Goal: Task Accomplishment & Management: Complete application form

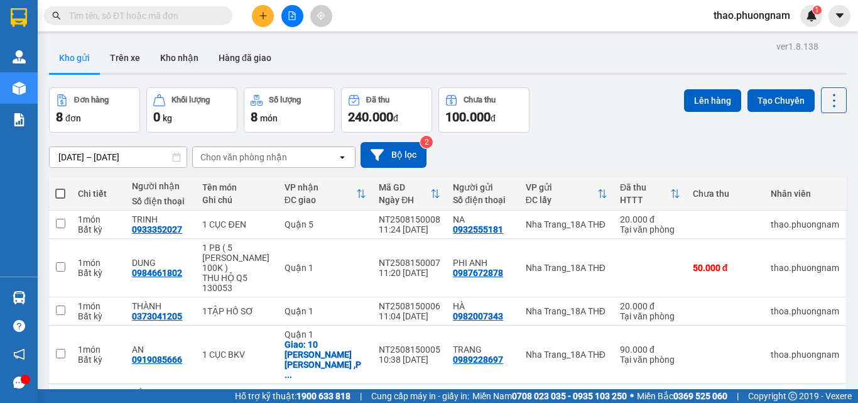
click at [205, 15] on input "text" at bounding box center [143, 16] width 148 height 14
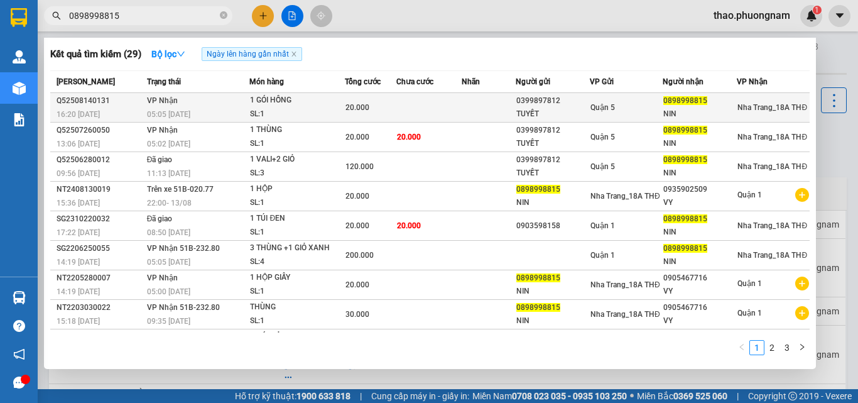
type input "0898998815"
click at [318, 109] on div "SL: 1" at bounding box center [297, 114] width 94 height 14
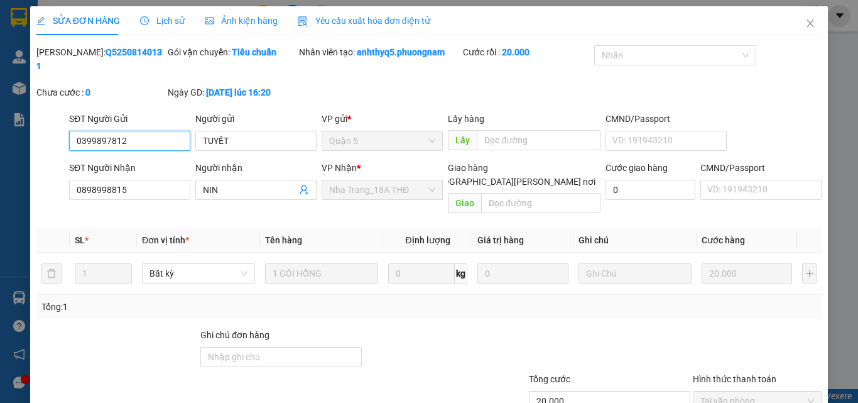
type input "0399897812"
type input "TUYẾT"
type input "0898998815"
type input "NIN"
type input "20.000"
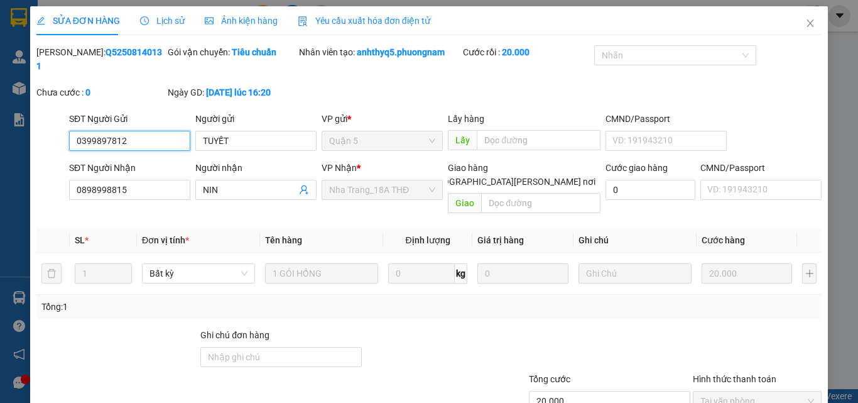
scroll to position [58, 0]
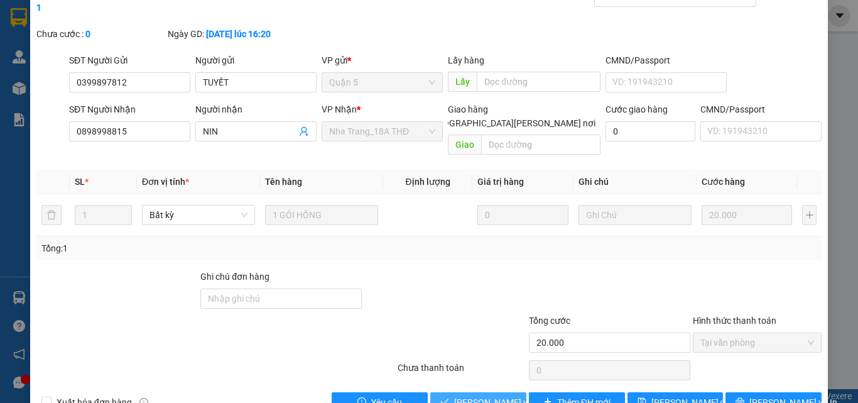
click at [500, 392] on button "[PERSON_NAME] và [PERSON_NAME] hàng" at bounding box center [478, 402] width 96 height 20
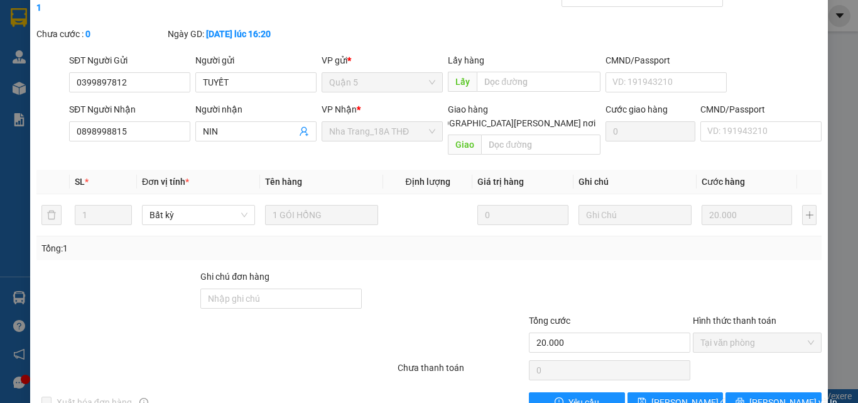
scroll to position [0, 0]
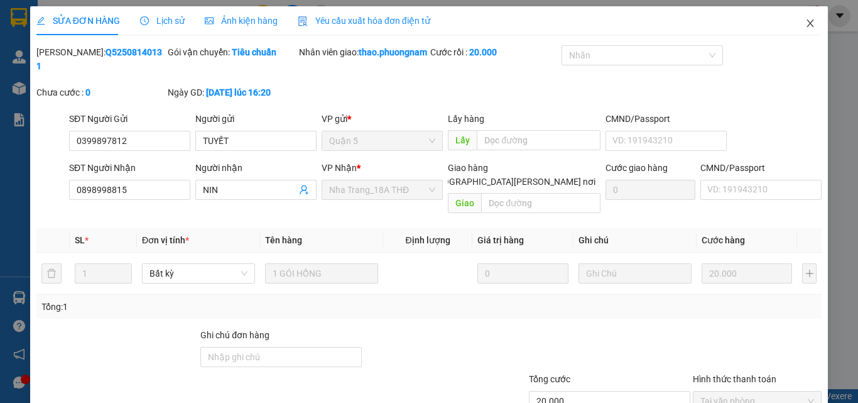
click at [808, 26] on icon "close" at bounding box center [811, 23] width 7 height 8
click at [801, 26] on div "thao.phuongnam 1" at bounding box center [763, 16] width 119 height 22
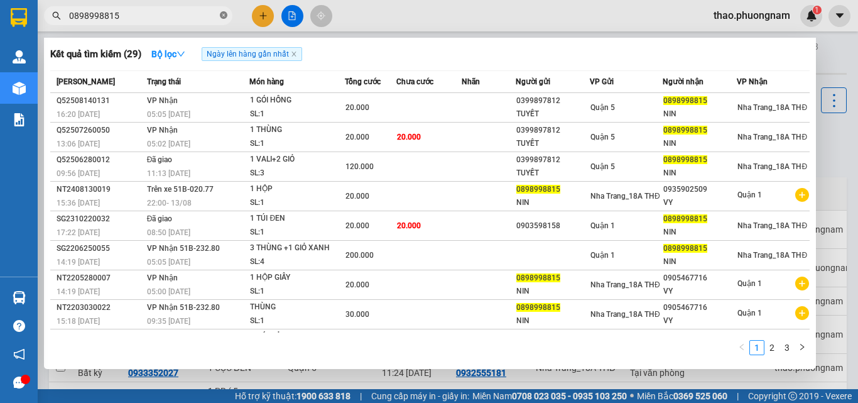
click at [221, 15] on icon "close-circle" at bounding box center [224, 15] width 8 height 8
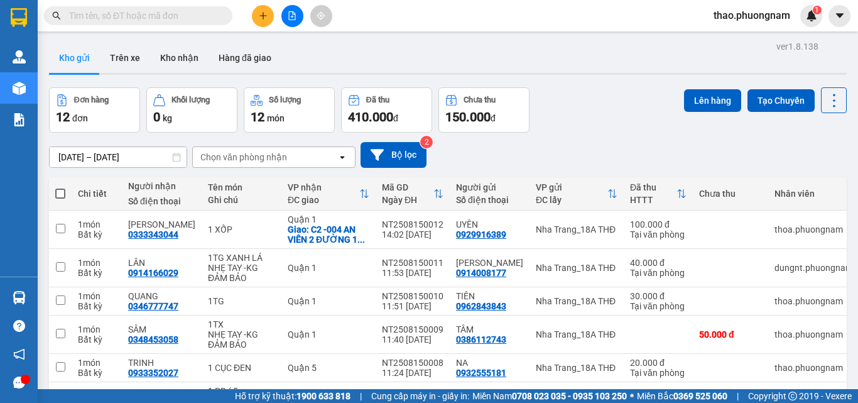
click at [569, 107] on div "Đơn hàng 12 đơn [PERSON_NAME] 0 kg Số [PERSON_NAME] 12 món Đã thu 410.000 [PERS…" at bounding box center [448, 109] width 798 height 45
